Goal: Task Accomplishment & Management: Manage account settings

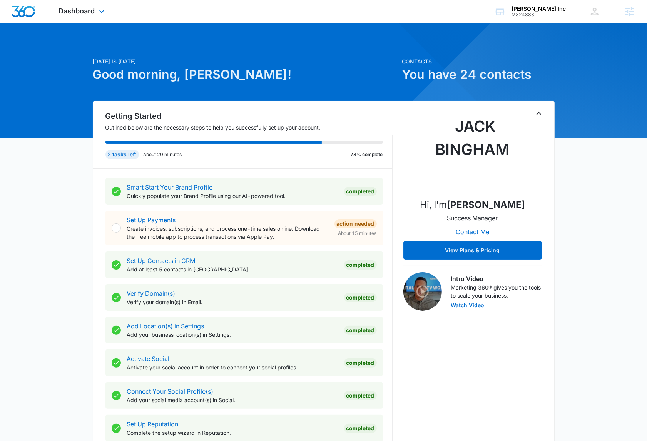
click at [82, 15] on div "Dashboard Apps Reputation Websites Forms CRM Email Social Payments POS Content …" at bounding box center [82, 11] width 70 height 23
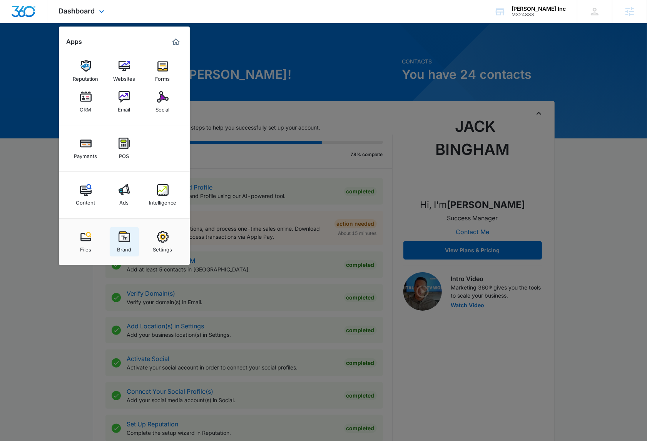
click at [124, 232] on img at bounding box center [124, 237] width 12 height 12
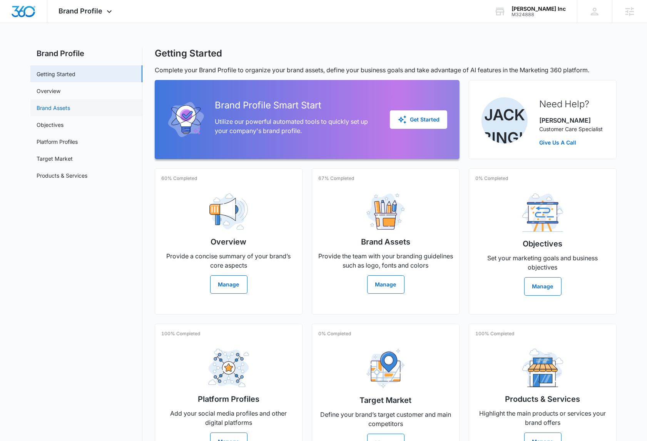
click at [70, 112] on link "Brand Assets" at bounding box center [53, 108] width 33 height 8
